Goal: Task Accomplishment & Management: Complete application form

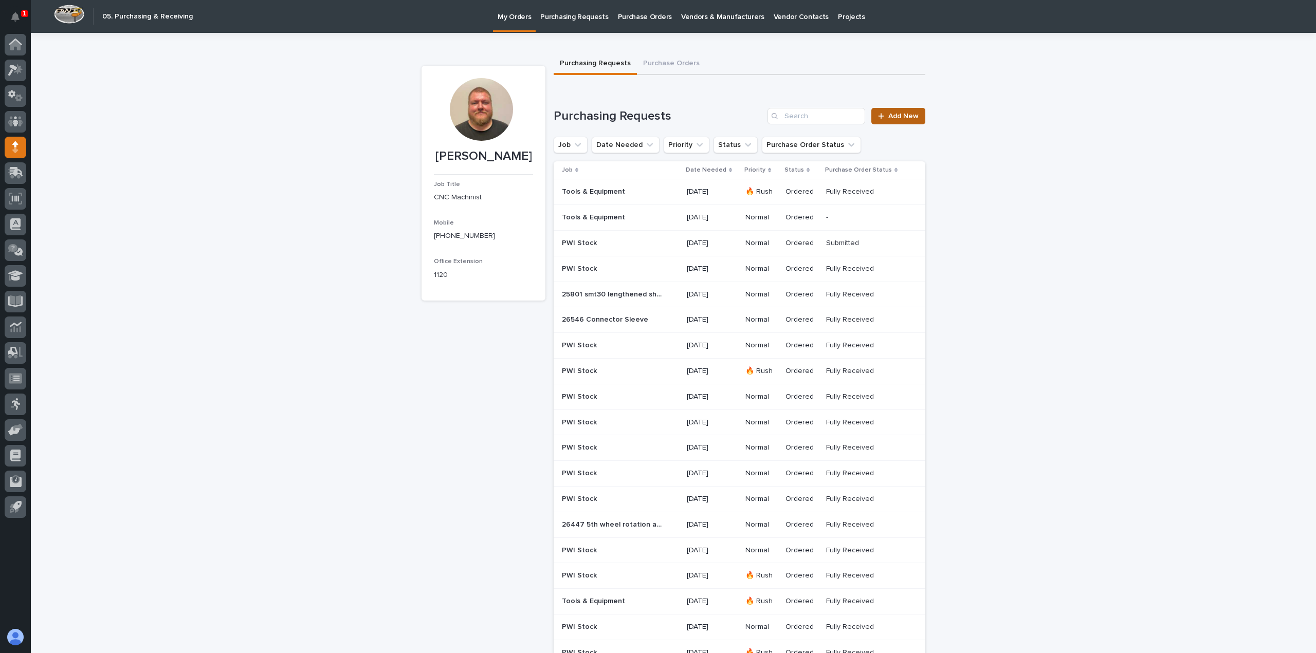
click at [879, 115] on icon at bounding box center [881, 116] width 6 height 7
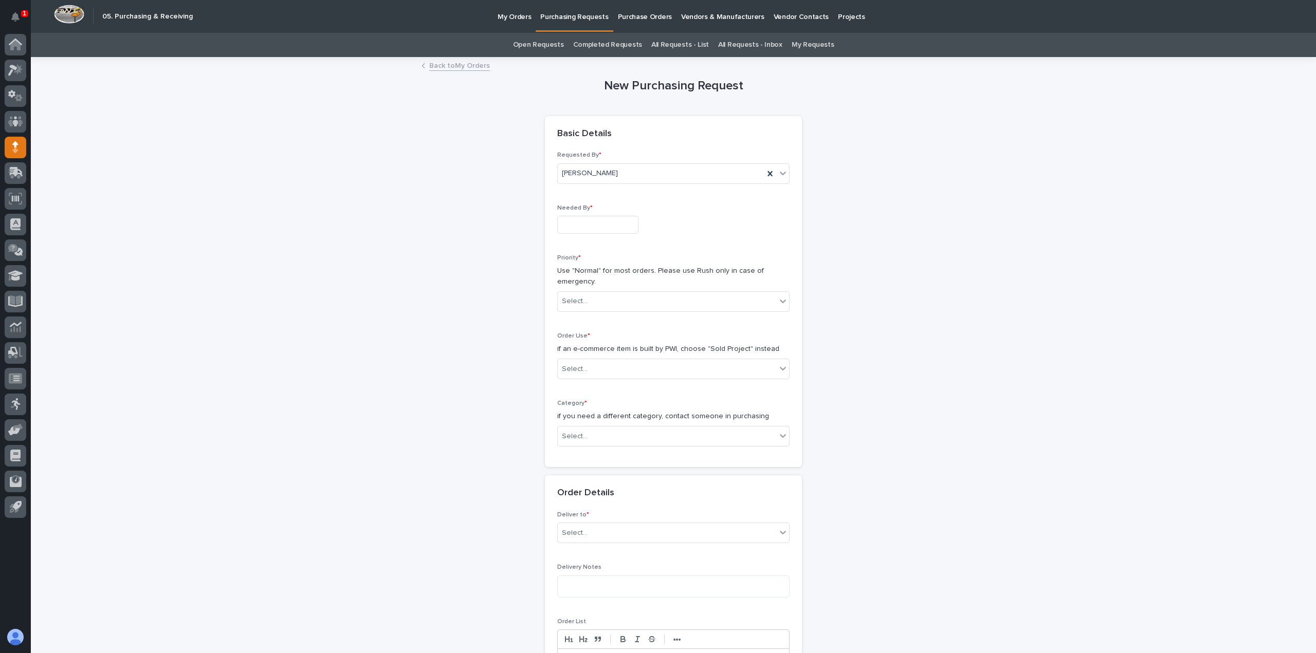
click at [610, 215] on div "Needed By *" at bounding box center [673, 224] width 232 height 38
click at [606, 224] on input "text" at bounding box center [597, 225] width 81 height 18
click at [624, 140] on div "15" at bounding box center [621, 141] width 14 height 14
type input "**********"
click at [601, 296] on div "Select..." at bounding box center [667, 301] width 219 height 17
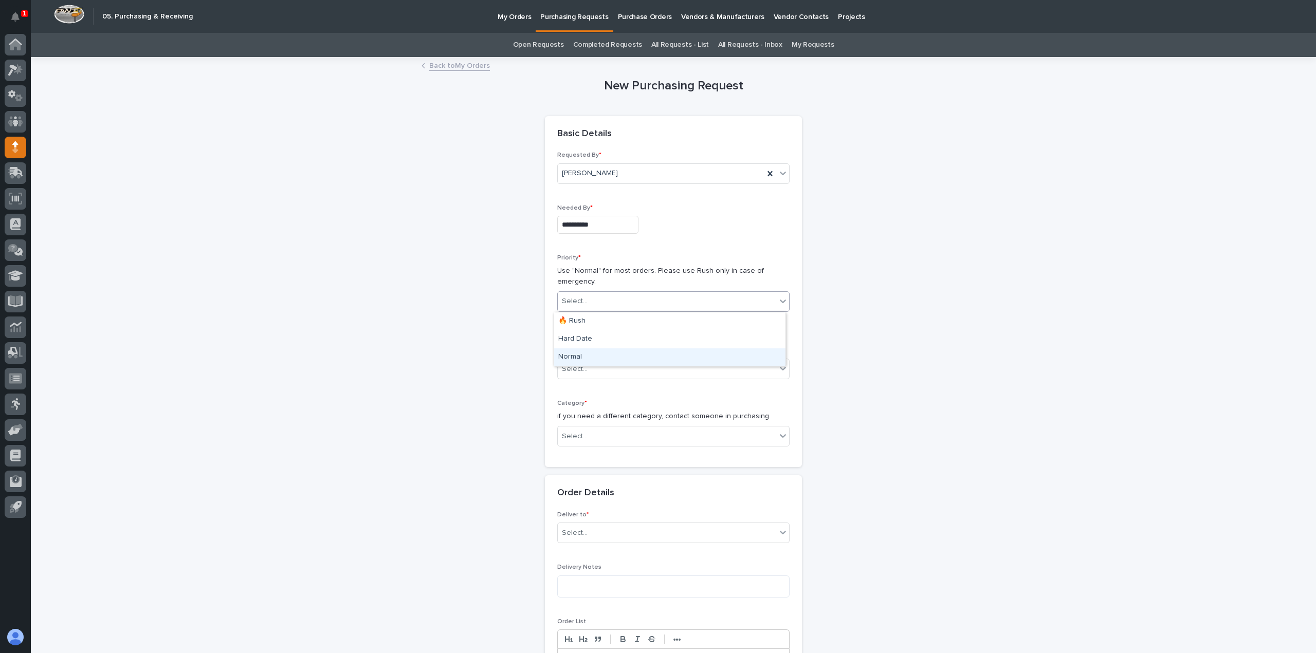
click at [591, 354] on div "Normal" at bounding box center [669, 358] width 231 height 18
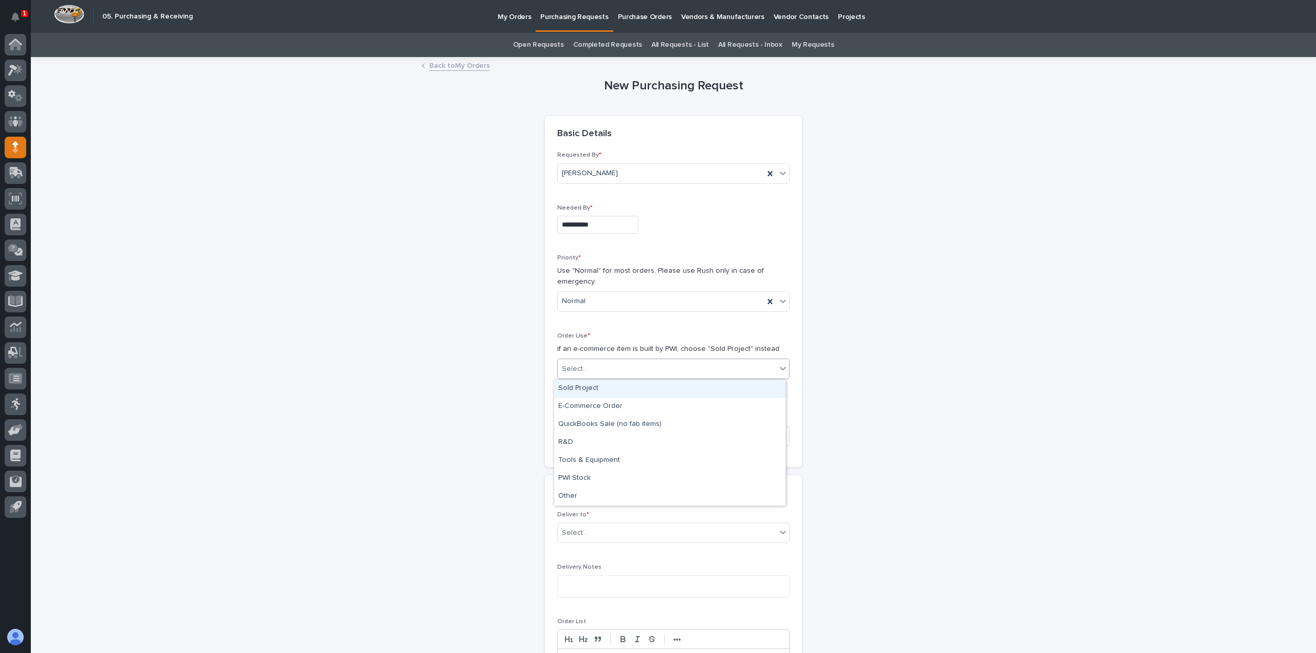
click at [591, 368] on div "Select..." at bounding box center [667, 369] width 219 height 17
click at [595, 455] on div "Tools & Equipment" at bounding box center [669, 461] width 231 height 18
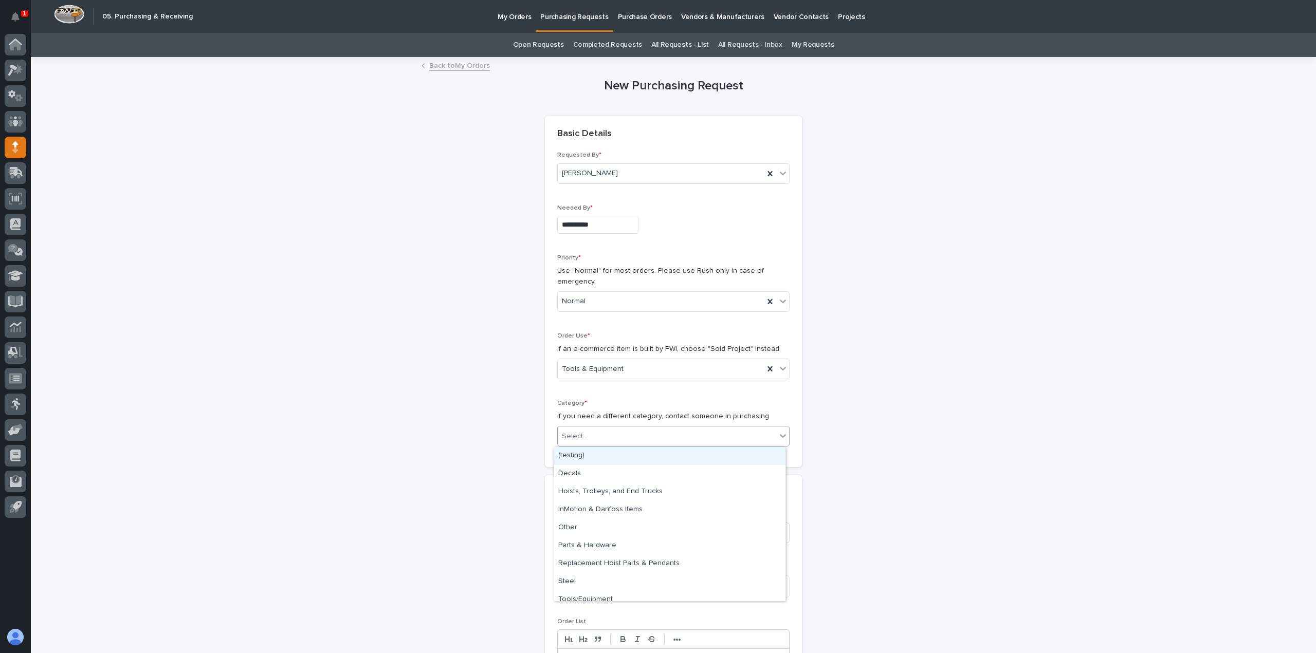
click at [593, 443] on div "Select..." at bounding box center [667, 436] width 219 height 17
click at [597, 591] on div "Tools/Equipment" at bounding box center [669, 600] width 231 height 18
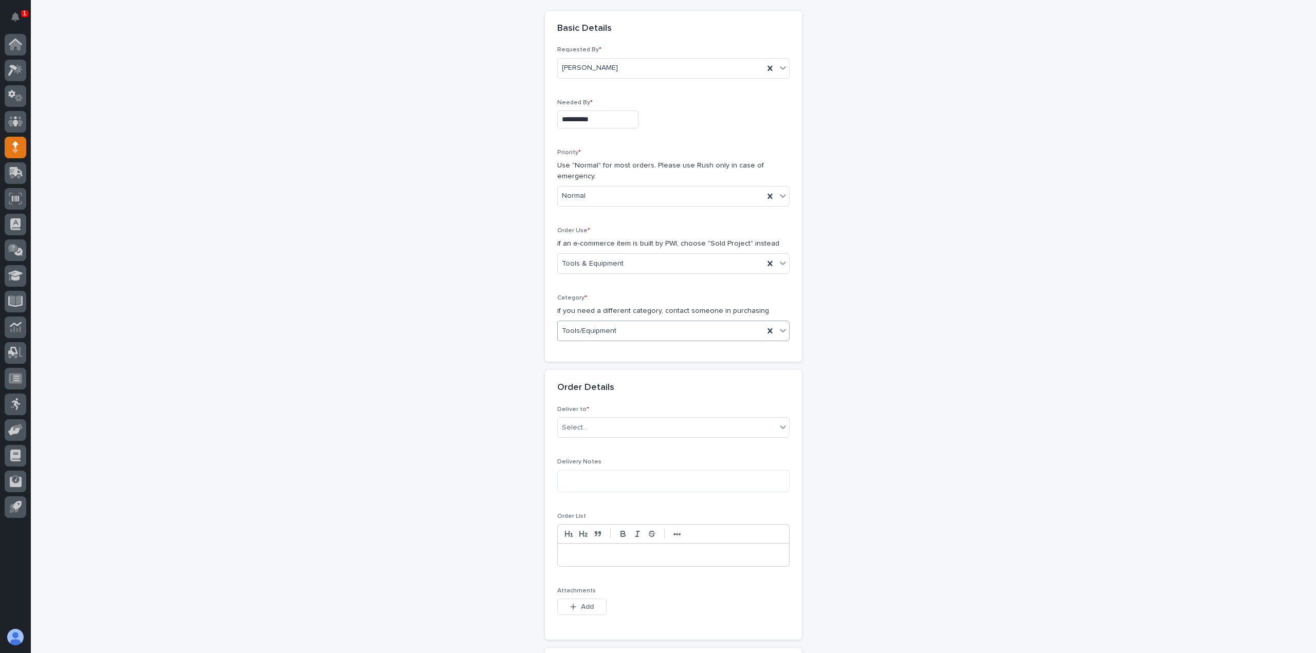
scroll to position [154, 0]
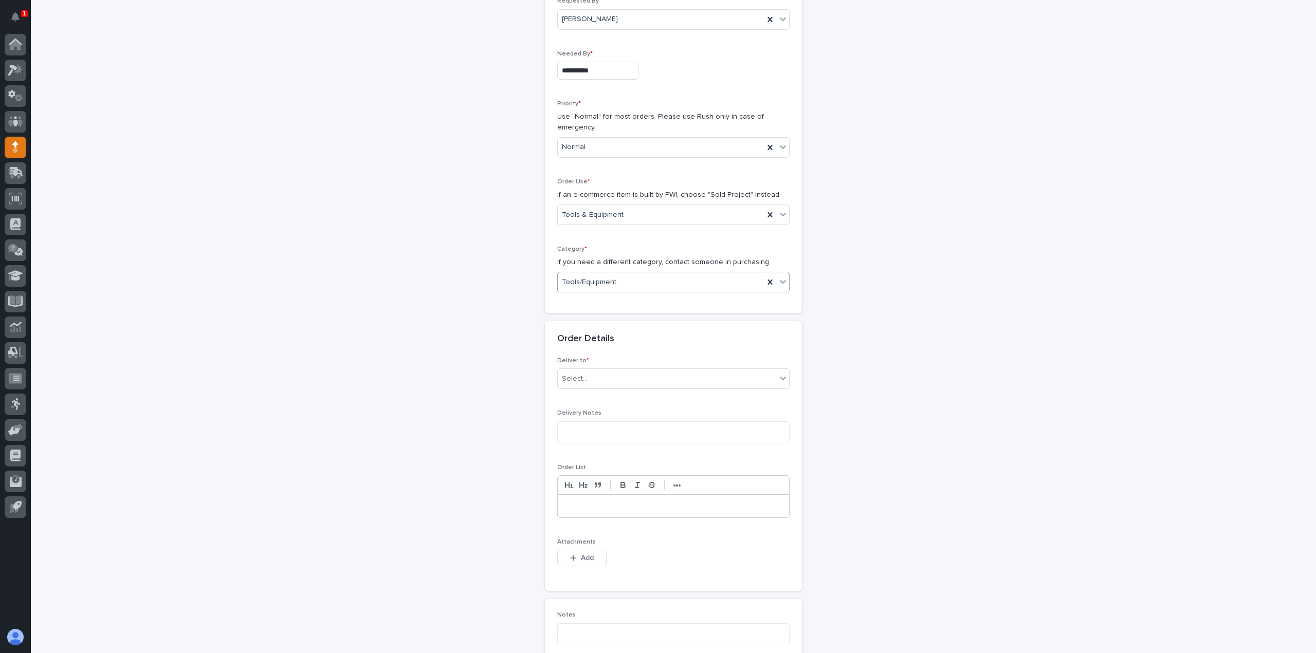
click at [603, 391] on div "Deliver to * Select..." at bounding box center [673, 377] width 232 height 40
click at [604, 384] on div "Select..." at bounding box center [667, 379] width 219 height 17
click at [597, 393] on div "PWI" at bounding box center [669, 399] width 231 height 18
click at [589, 442] on textarea at bounding box center [673, 433] width 232 height 22
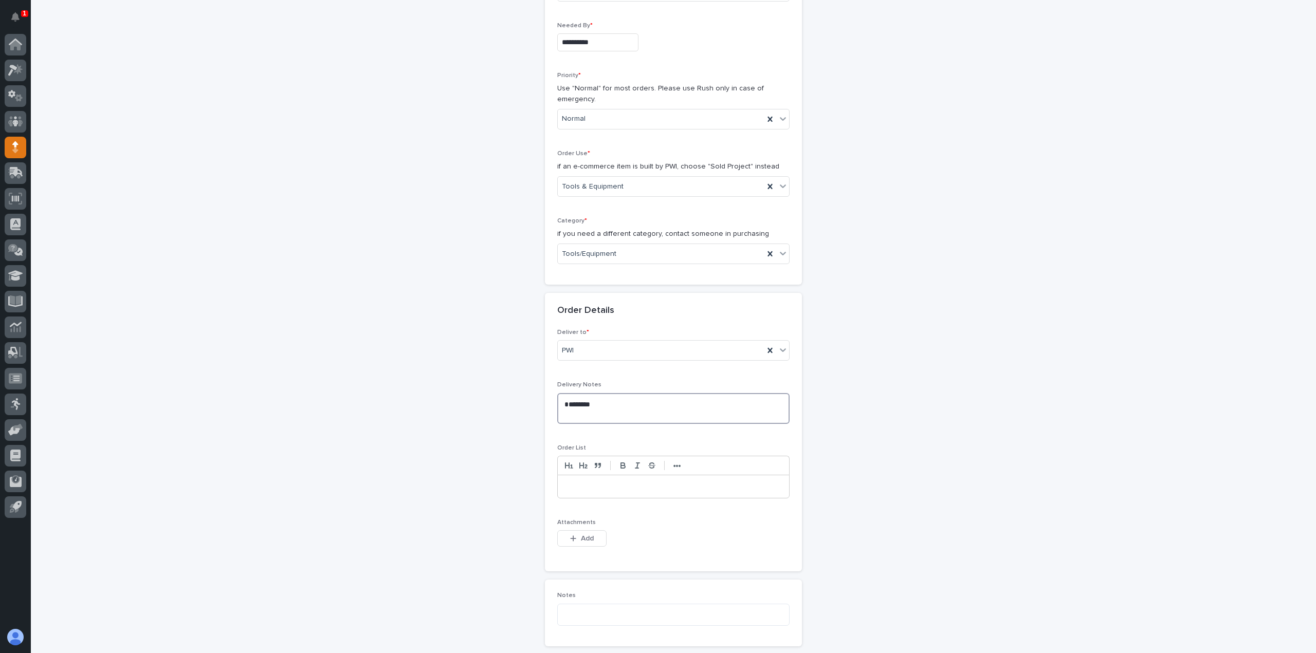
scroll to position [257, 0]
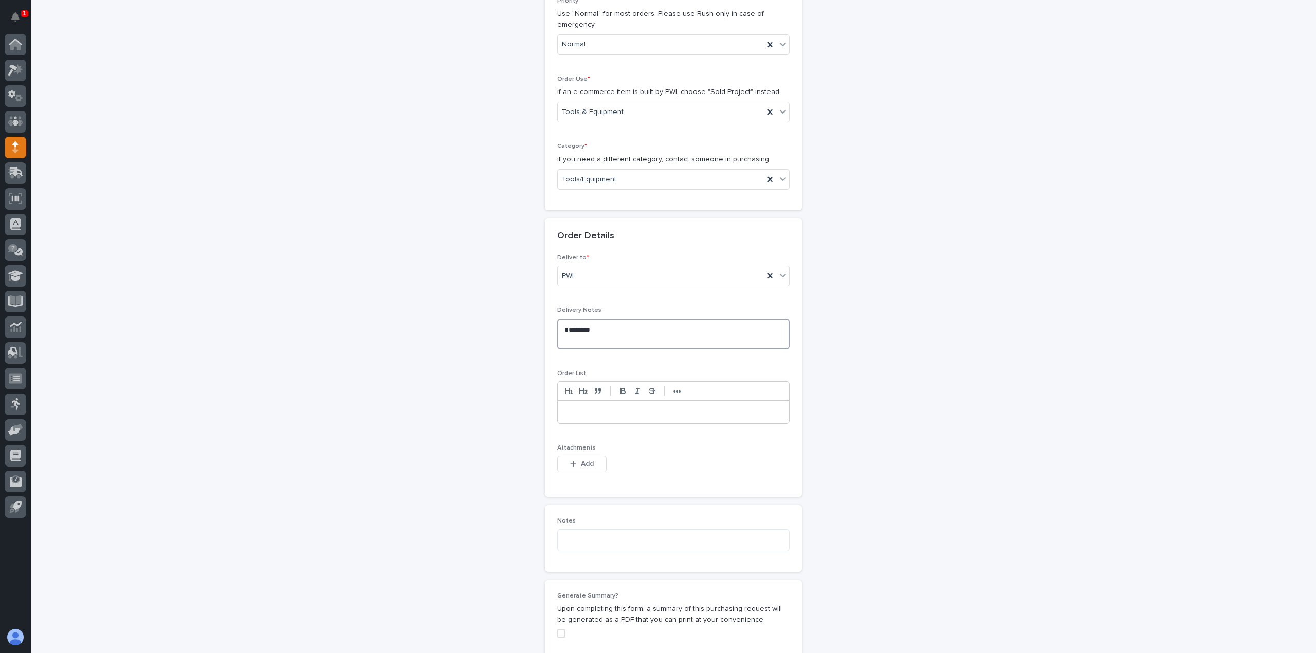
type textarea "********"
click at [567, 410] on p at bounding box center [674, 412] width 216 height 10
click at [503, 533] on div "**********" at bounding box center [674, 324] width 504 height 1047
click at [609, 414] on p at bounding box center [674, 412] width 216 height 10
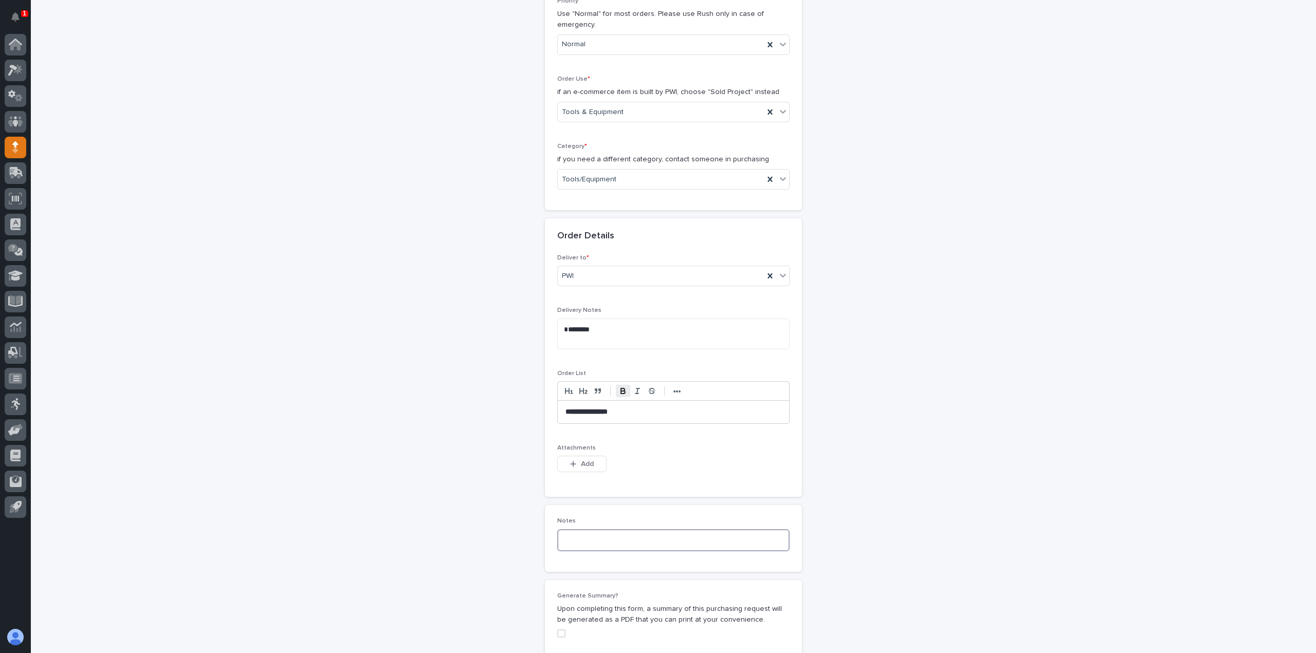
click at [601, 530] on textarea at bounding box center [673, 541] width 232 height 22
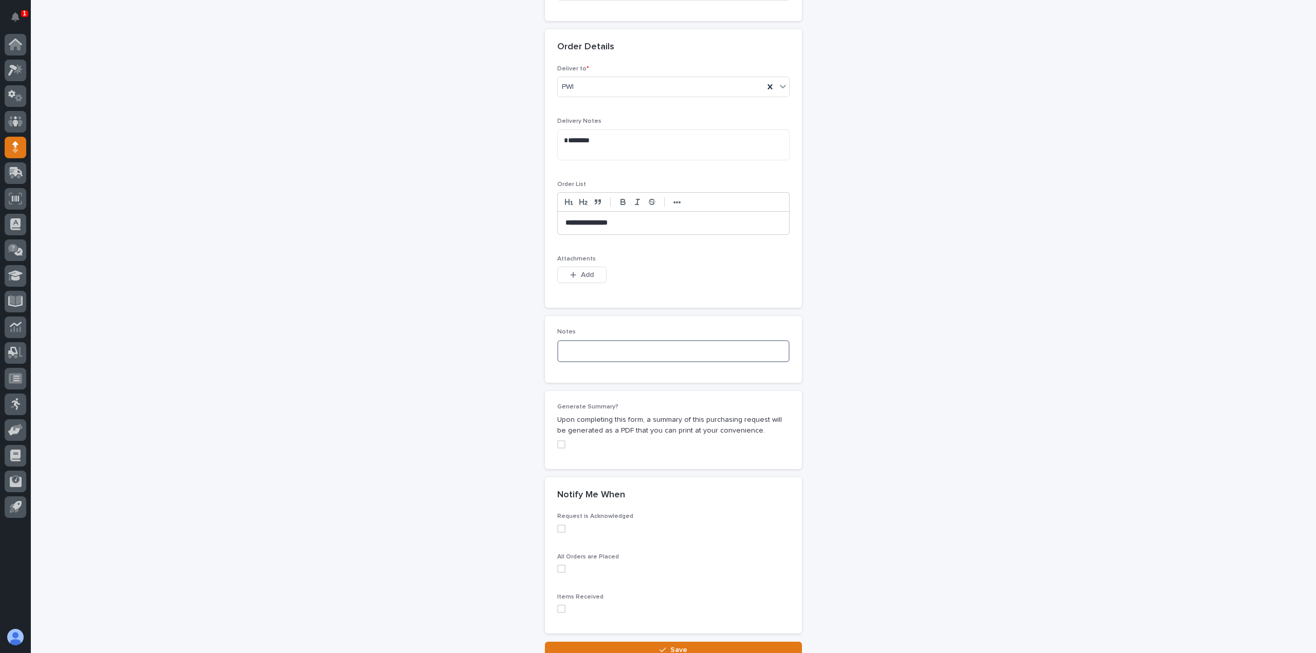
scroll to position [463, 0]
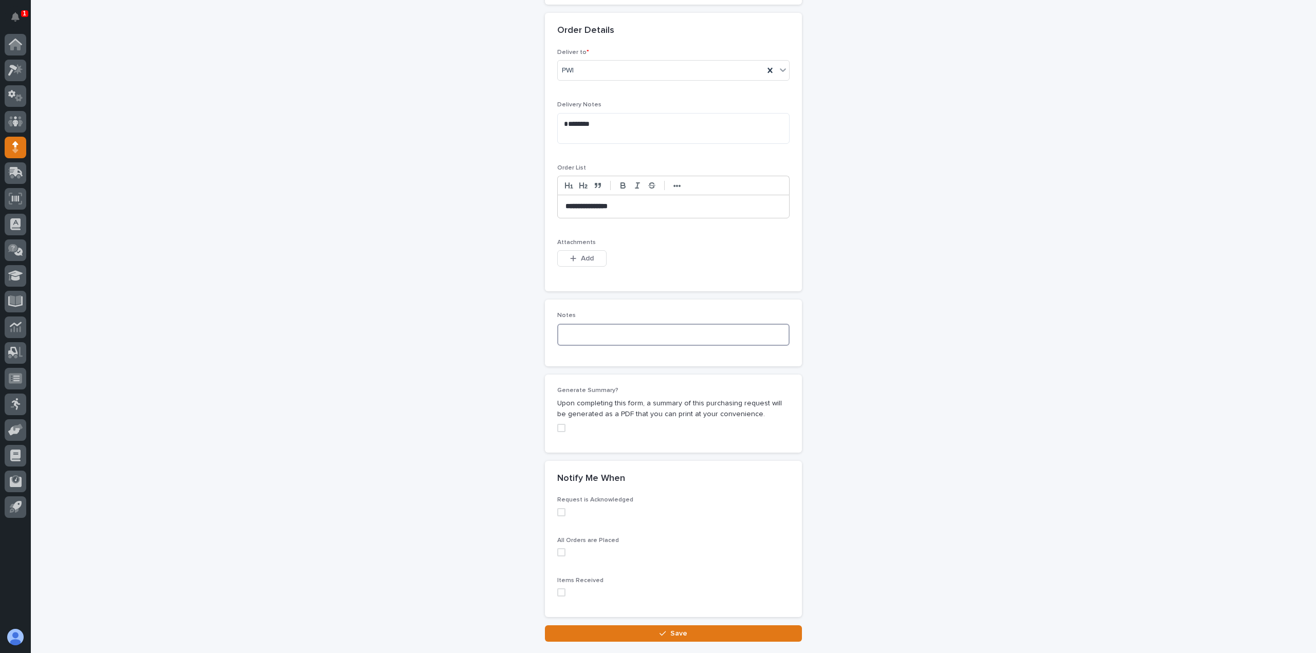
click at [558, 514] on span at bounding box center [561, 512] width 8 height 8
click at [557, 550] on span at bounding box center [561, 553] width 8 height 8
click at [558, 593] on span at bounding box center [561, 593] width 8 height 8
click at [610, 630] on button "Save" at bounding box center [673, 634] width 257 height 16
